Goal: Task Accomplishment & Management: Use online tool/utility

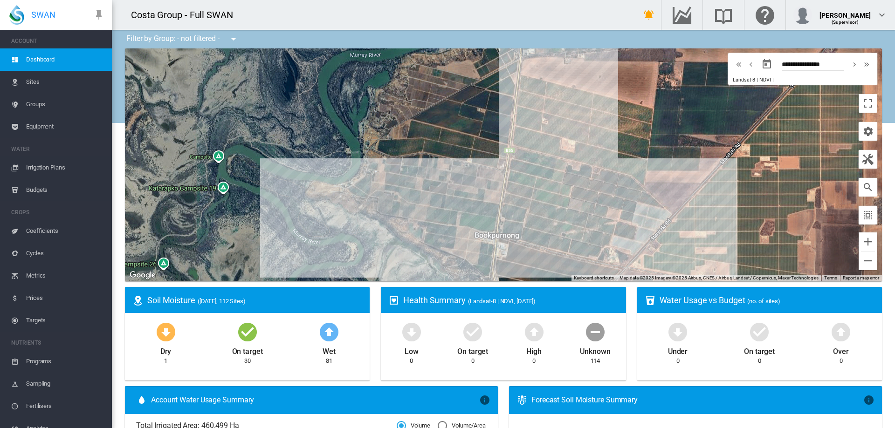
click at [49, 168] on span "Irrigation Plans" at bounding box center [65, 168] width 78 height 22
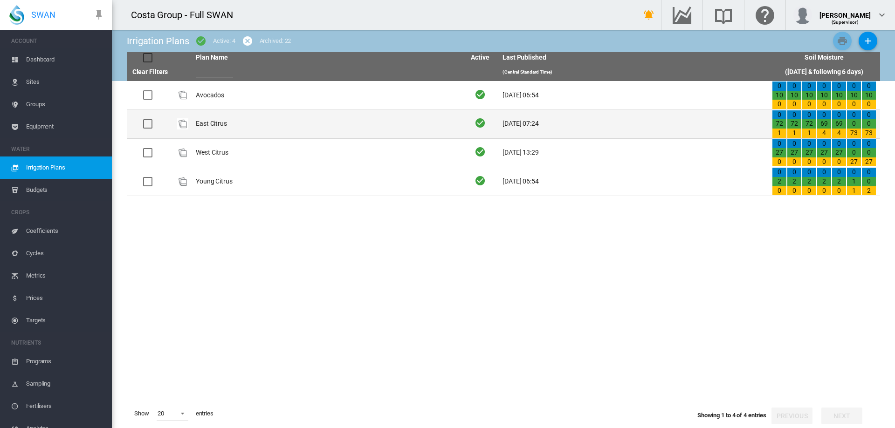
click at [215, 123] on td "East Citrus" at bounding box center [326, 124] width 269 height 28
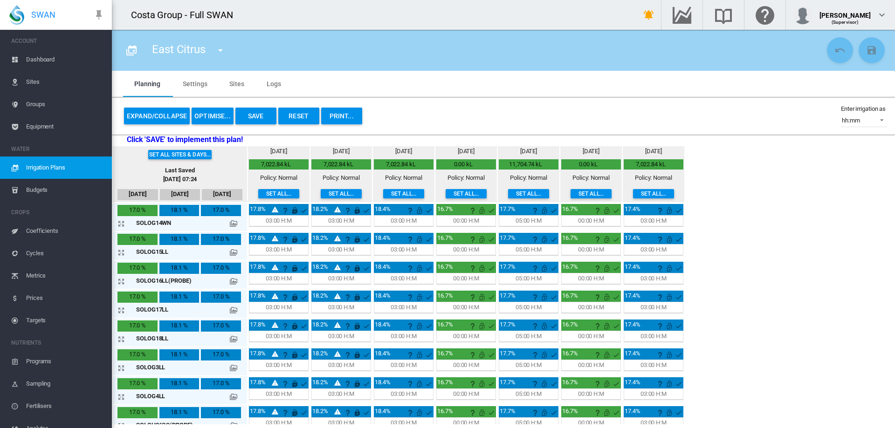
click at [213, 117] on button "OPTIMISE..." at bounding box center [213, 116] width 42 height 17
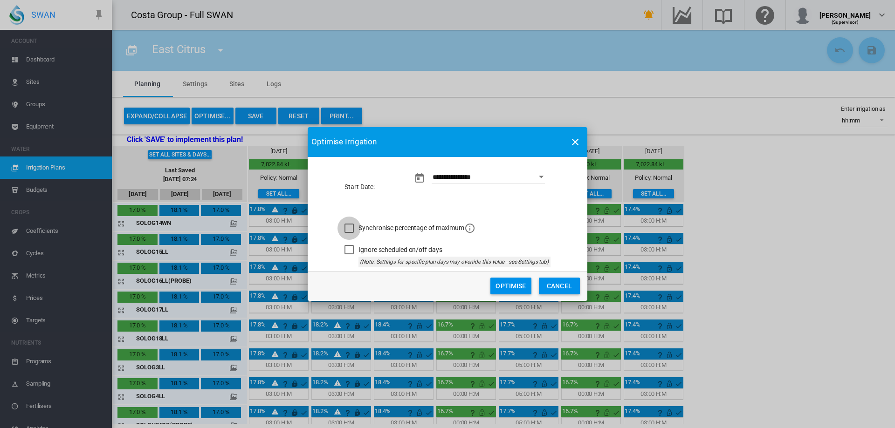
click at [351, 228] on div "Synchronise percentage of maximum" at bounding box center [348, 228] width 9 height 9
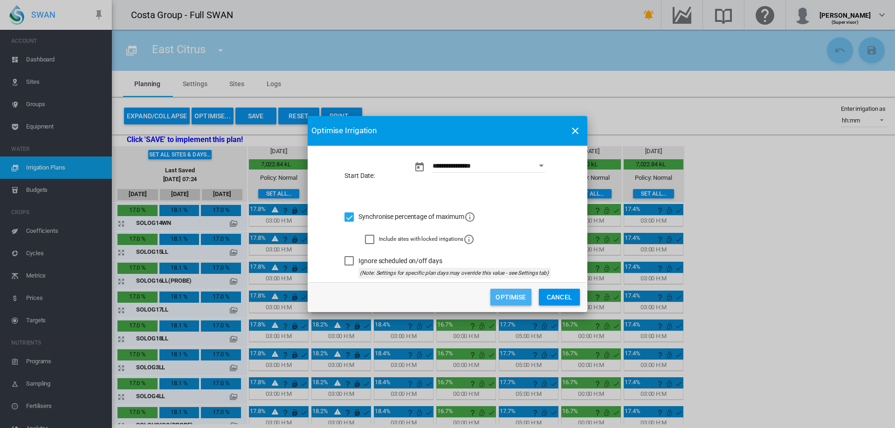
click at [518, 296] on button "Optimise" at bounding box center [510, 297] width 41 height 17
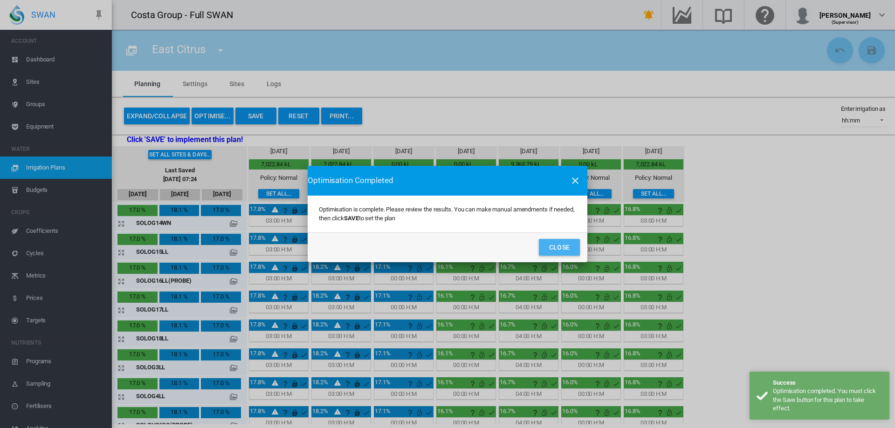
click at [554, 246] on button "Close" at bounding box center [559, 247] width 41 height 17
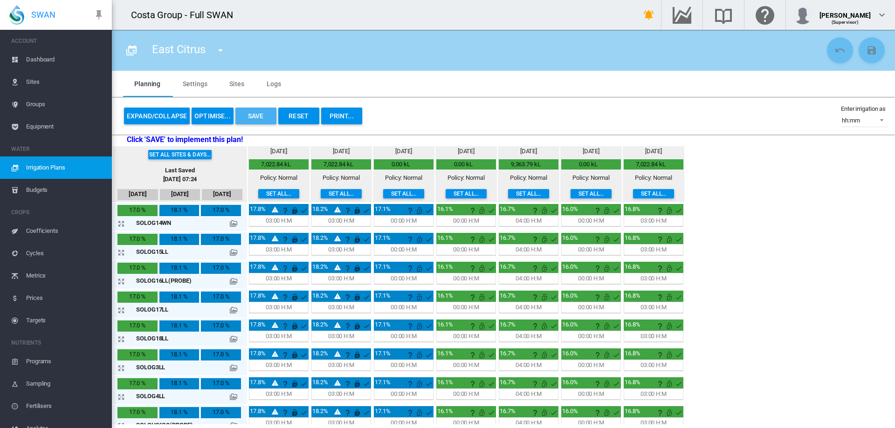
click at [256, 116] on button "Save" at bounding box center [255, 116] width 41 height 17
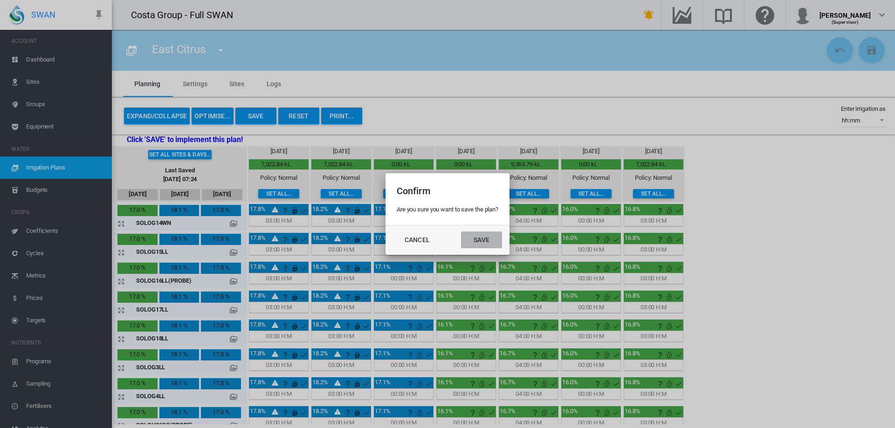
click at [475, 240] on button "Save" at bounding box center [481, 240] width 41 height 17
